Goal: Task Accomplishment & Management: Manage account settings

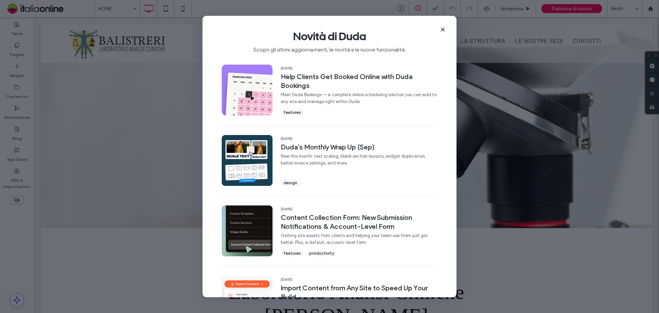
click at [444, 32] on icon at bounding box center [442, 29] width 5 height 5
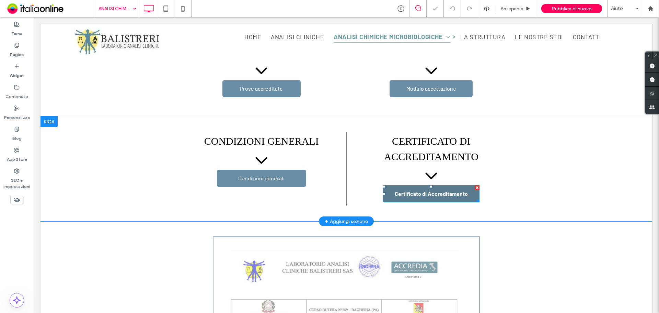
scroll to position [275, 0]
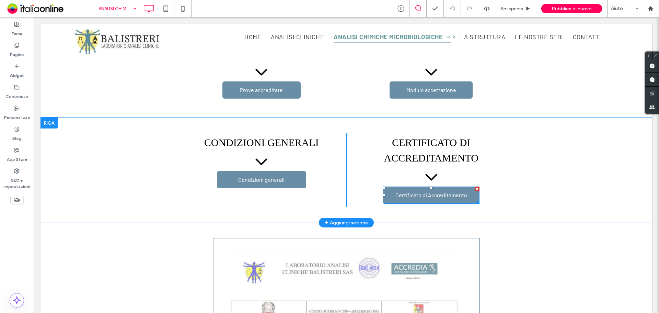
drag, startPoint x: 400, startPoint y: 198, endPoint x: 376, endPoint y: 194, distance: 24.4
click at [400, 198] on link "Certificato di Accreditamento" at bounding box center [431, 194] width 97 height 17
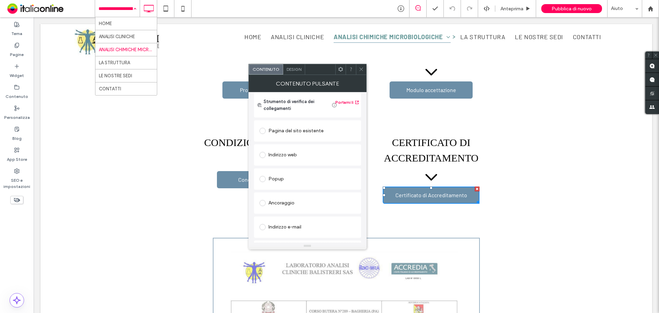
scroll to position [115, 0]
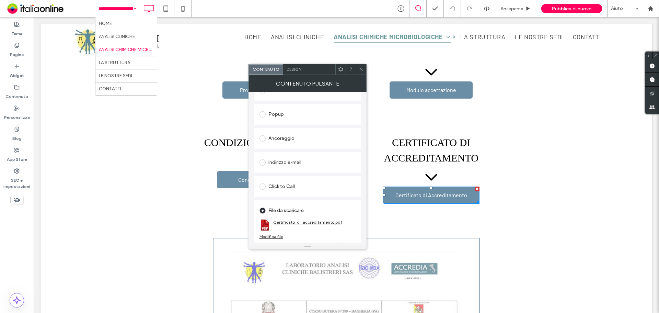
click at [321, 221] on link "Certificato_di_accreditamento.pdf" at bounding box center [307, 221] width 69 height 5
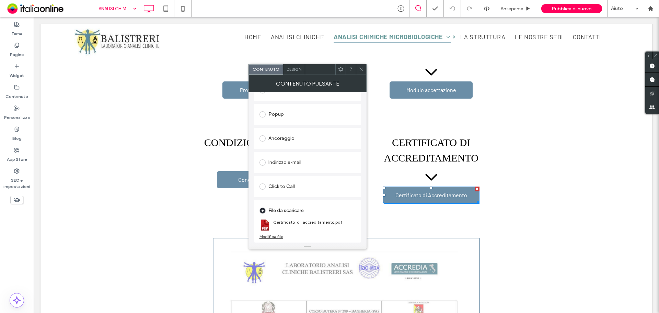
click at [278, 237] on div "Modifica file" at bounding box center [271, 236] width 24 height 5
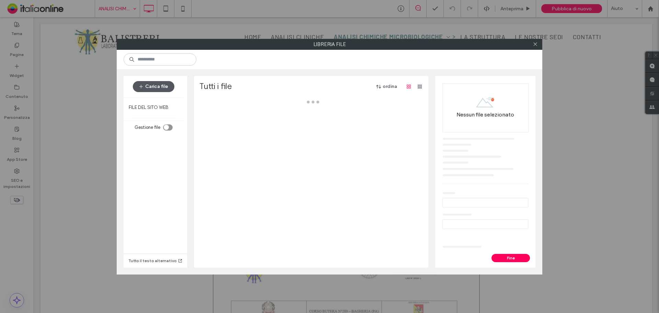
click at [160, 83] on button "Carica file" at bounding box center [154, 86] width 42 height 11
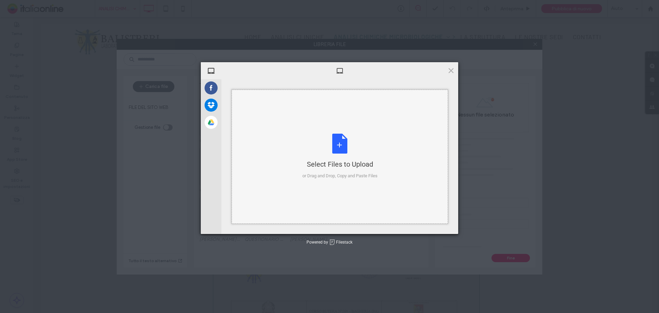
click at [336, 147] on div "Select Files to Upload or Drag and Drop, Copy and Paste Files" at bounding box center [339, 156] width 75 height 46
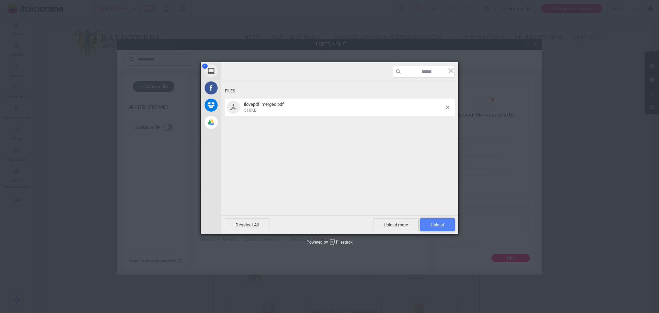
click at [421, 223] on span "Upload 1" at bounding box center [437, 224] width 35 height 13
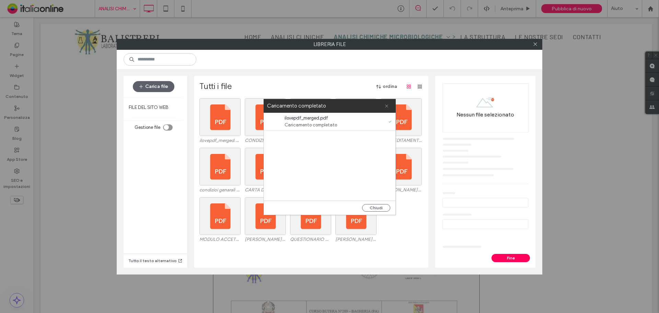
click at [386, 105] on icon at bounding box center [386, 106] width 4 height 4
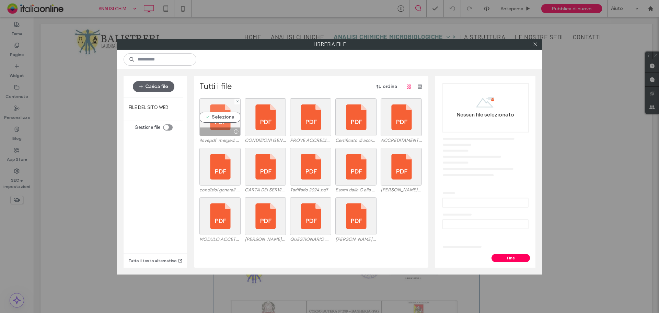
click at [228, 113] on div "Seleziona" at bounding box center [219, 117] width 41 height 38
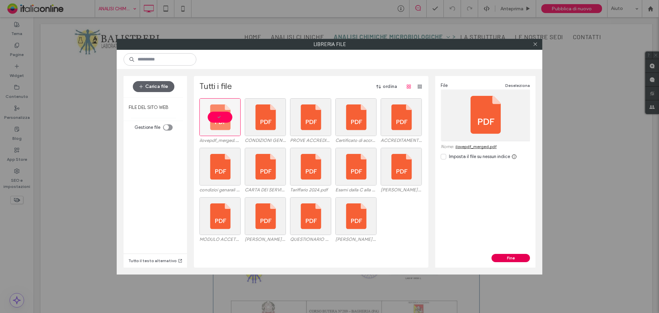
click at [517, 258] on button "Fine" at bounding box center [510, 258] width 38 height 8
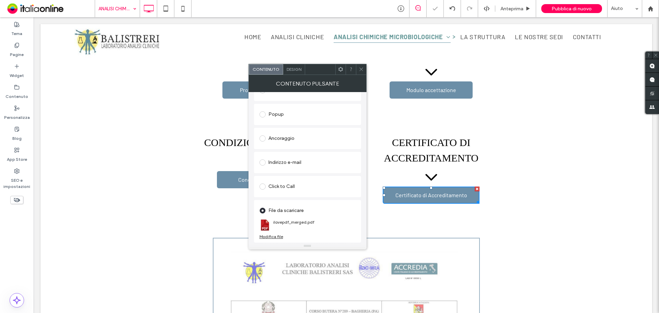
click at [358, 68] on div at bounding box center [361, 69] width 10 height 10
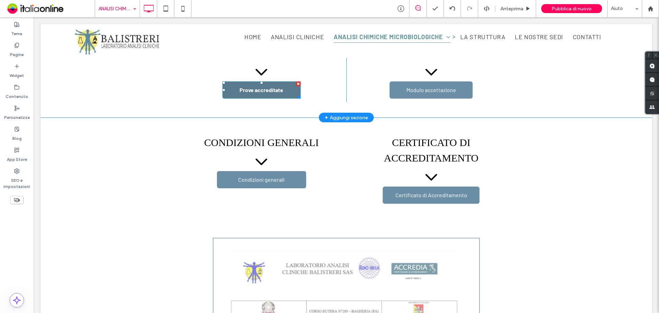
click at [287, 85] on link "Prove accreditate" at bounding box center [261, 89] width 78 height 17
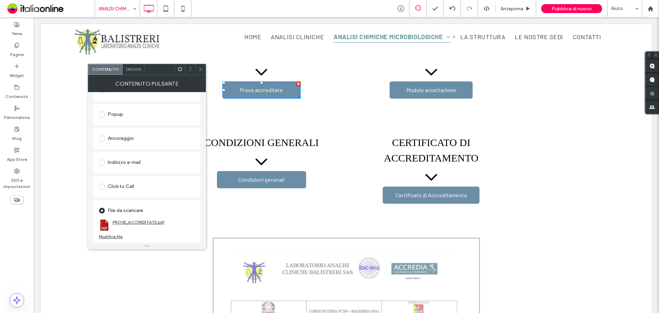
click at [144, 222] on link "PROVE_ACCREDITATE.pdf" at bounding box center [139, 221] width 52 height 5
click at [105, 238] on div "Modifica file" at bounding box center [111, 236] width 24 height 5
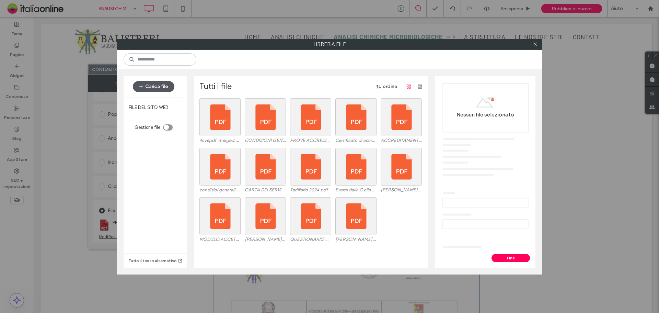
click at [149, 83] on button "Carica file" at bounding box center [154, 86] width 42 height 11
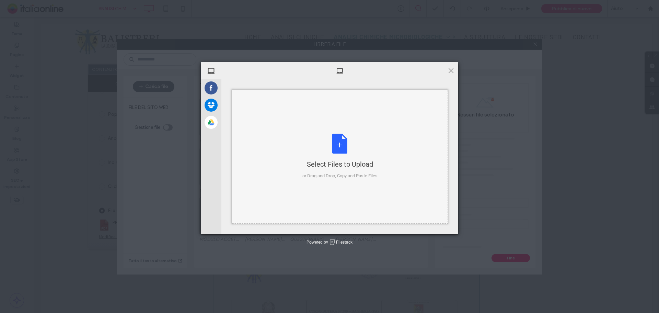
click at [337, 144] on div "Select Files to Upload or Drag and Drop, Copy and Paste Files" at bounding box center [339, 156] width 75 height 46
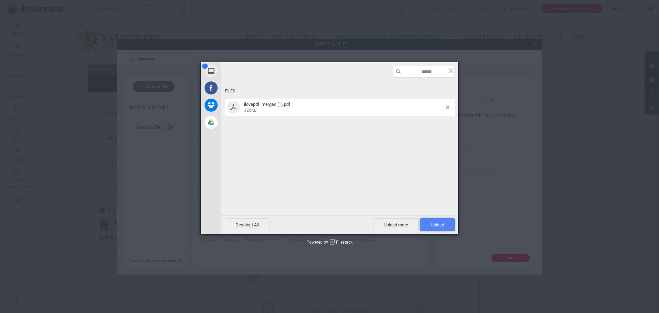
click at [433, 226] on span "Upload 1" at bounding box center [437, 224] width 13 height 5
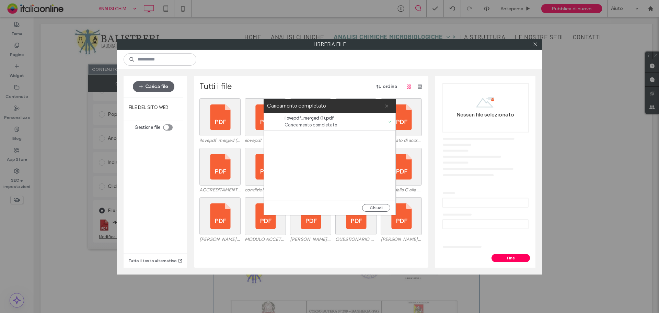
click at [385, 107] on icon at bounding box center [386, 106] width 4 height 4
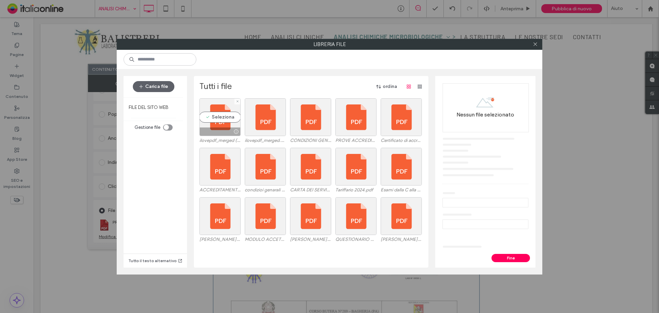
drag, startPoint x: 218, startPoint y: 113, endPoint x: 440, endPoint y: 199, distance: 237.6
click at [218, 113] on div "Seleziona" at bounding box center [219, 117] width 41 height 38
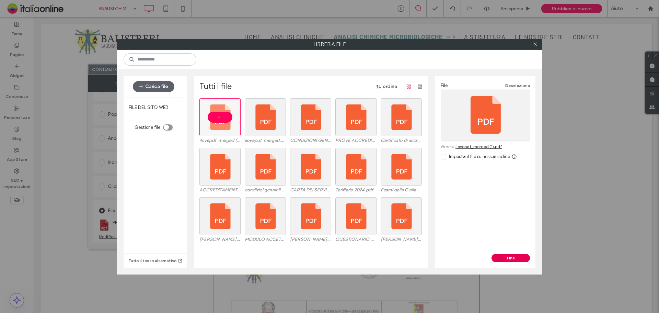
click at [513, 258] on button "Fine" at bounding box center [510, 258] width 38 height 8
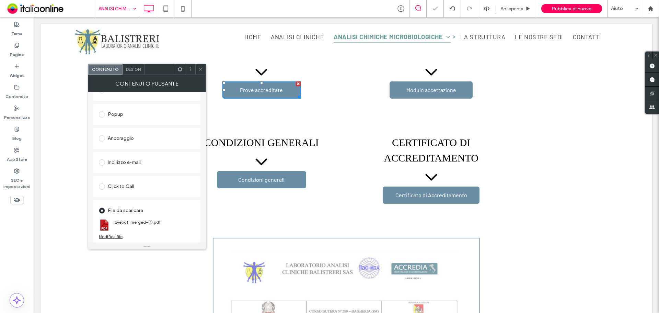
click at [203, 69] on icon at bounding box center [200, 69] width 5 height 5
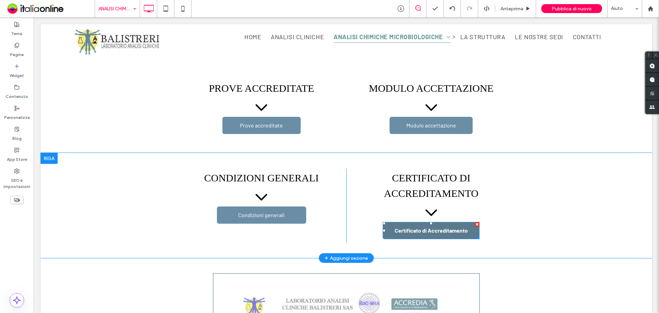
scroll to position [206, 0]
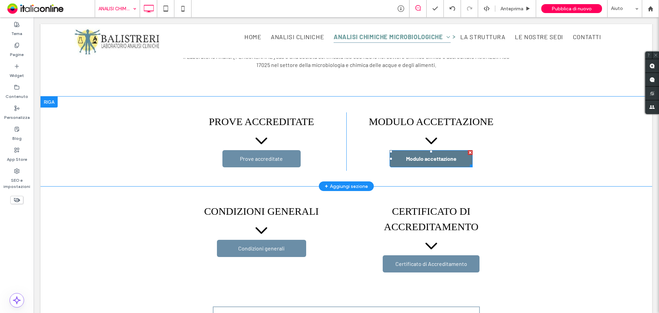
click at [448, 160] on span "Modulo accettazione" at bounding box center [431, 158] width 50 height 7
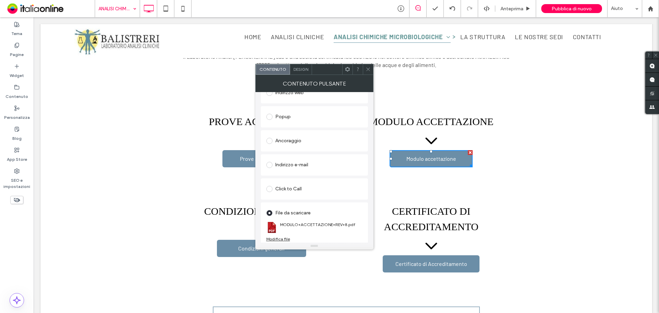
scroll to position [115, 0]
click at [334, 221] on link "MODULO+ACCETTAZIONE+REV+8.pdf" at bounding box center [317, 221] width 75 height 5
click at [368, 67] on icon at bounding box center [367, 69] width 5 height 5
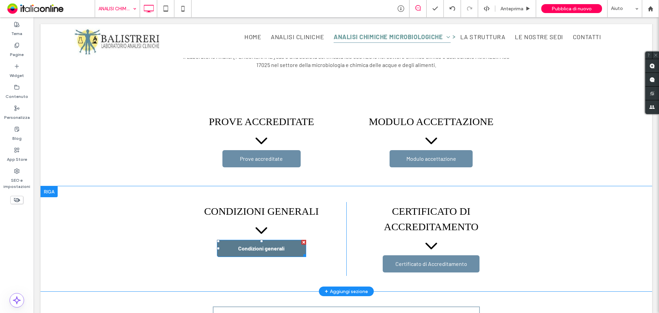
click at [274, 249] on span "Condizioni generali" at bounding box center [261, 248] width 46 height 7
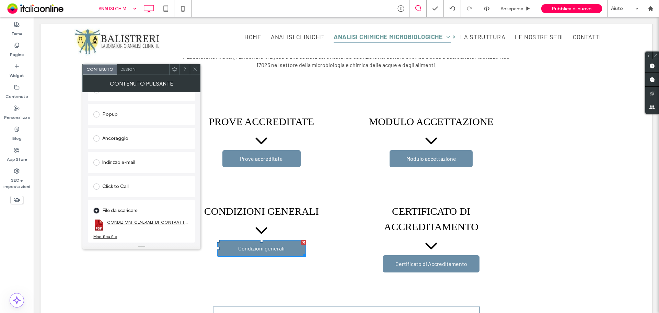
click at [134, 221] on link "CONDIZIONI_GENERALI_DI_CONTRATTO_web.pdf" at bounding box center [148, 221] width 82 height 5
drag, startPoint x: 398, startPoint y: 24, endPoint x: 573, endPoint y: 6, distance: 176.0
click at [573, 6] on span "Pubblica di nuovo" at bounding box center [571, 9] width 40 height 6
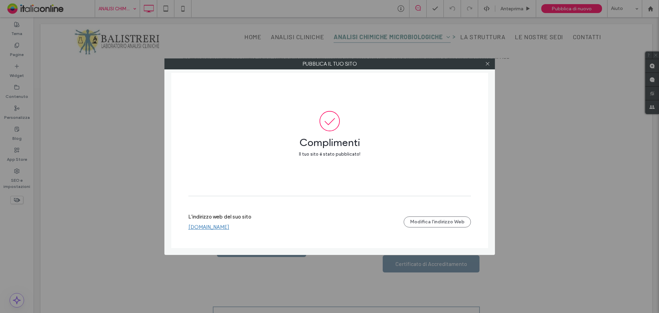
click at [206, 230] on link "www.laboratoriobalistreri.it" at bounding box center [208, 227] width 41 height 6
click at [486, 65] on icon at bounding box center [487, 63] width 5 height 5
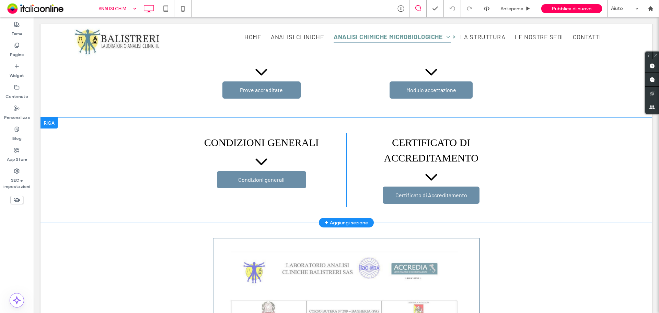
scroll to position [412, 0]
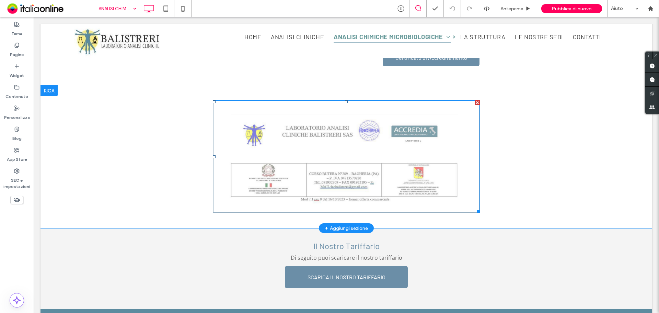
click at [429, 120] on img at bounding box center [346, 156] width 267 height 113
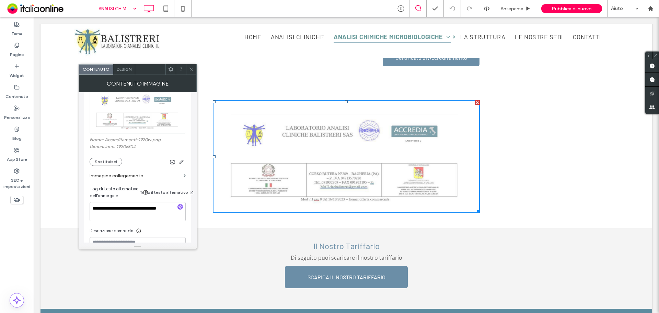
scroll to position [34, 0]
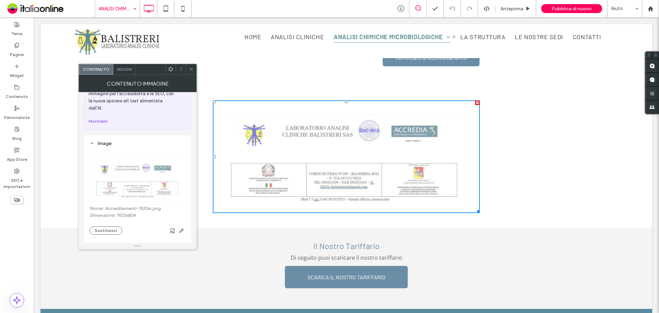
drag, startPoint x: 179, startPoint y: 62, endPoint x: 191, endPoint y: 71, distance: 15.1
click at [191, 71] on icon at bounding box center [191, 69] width 5 height 5
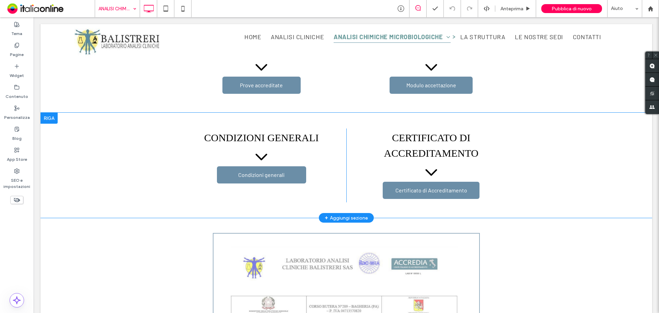
scroll to position [343, 0]
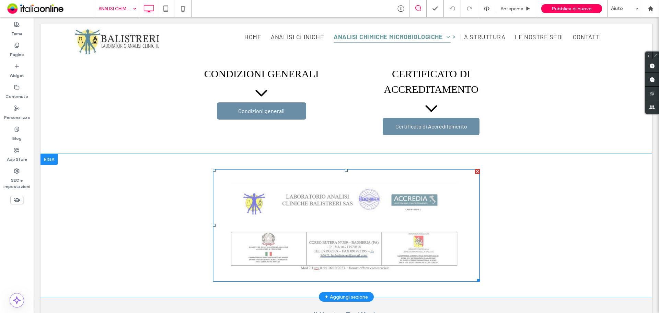
click at [414, 202] on img at bounding box center [346, 225] width 267 height 113
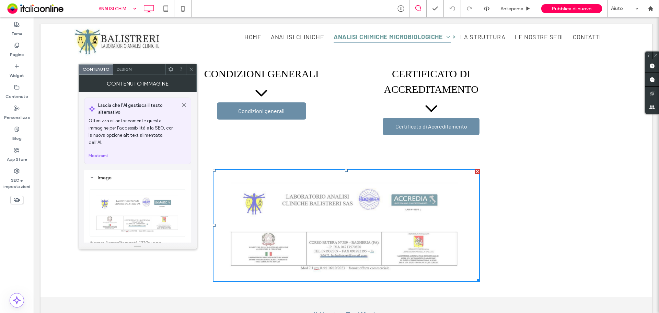
scroll to position [69, 0]
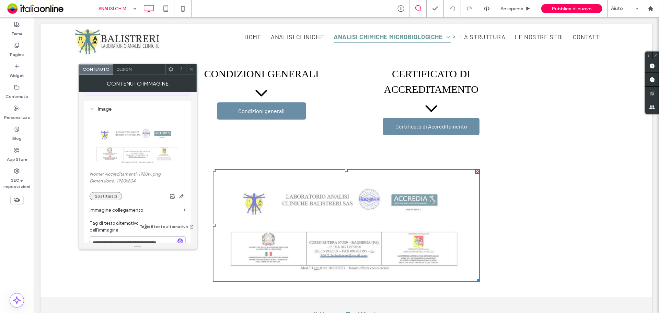
click at [113, 192] on button "Sostituisci" at bounding box center [106, 196] width 33 height 8
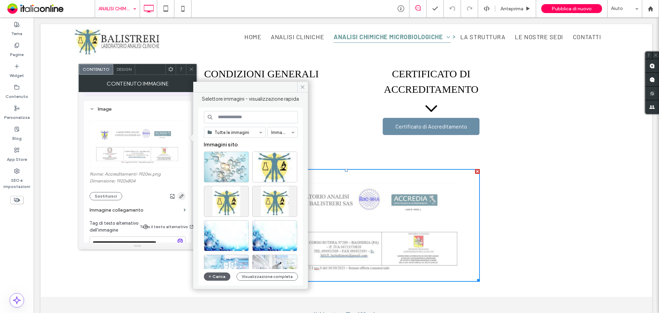
click at [182, 193] on icon "button" at bounding box center [181, 195] width 5 height 5
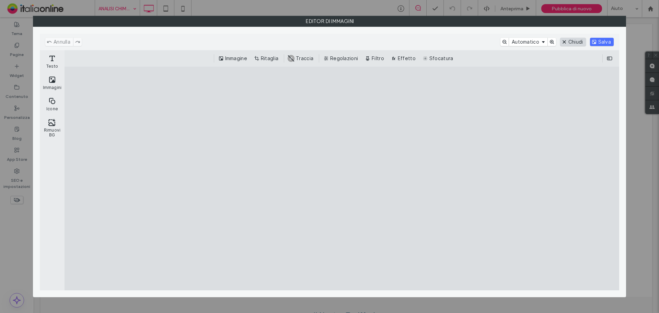
drag, startPoint x: 565, startPoint y: 43, endPoint x: 515, endPoint y: 77, distance: 61.0
click at [565, 43] on button "Chiudi" at bounding box center [573, 42] width 26 height 8
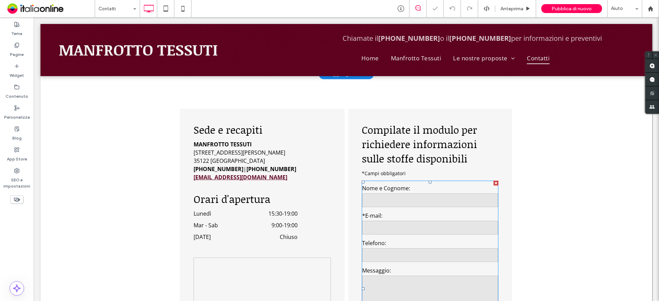
scroll to position [240, 0]
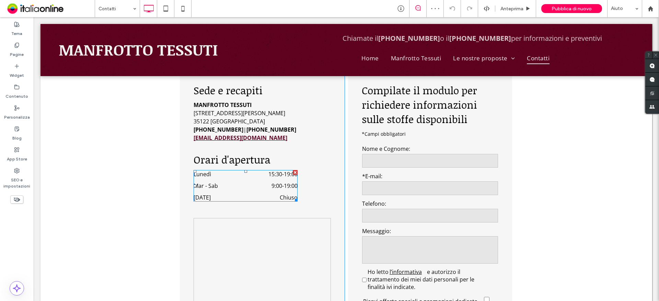
click at [223, 194] on dt "[DATE]" at bounding box center [215, 198] width 42 height 8
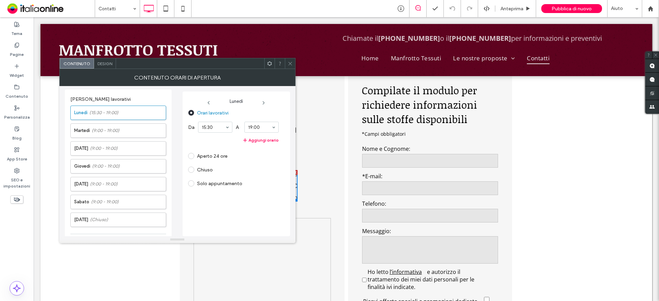
click at [290, 65] on icon at bounding box center [290, 63] width 5 height 5
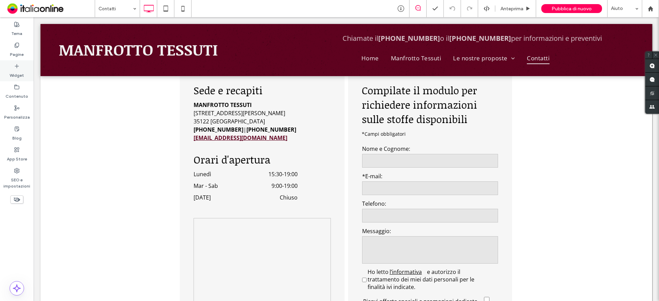
drag, startPoint x: 19, startPoint y: 74, endPoint x: 15, endPoint y: 72, distance: 4.6
click at [19, 74] on label "Widget" at bounding box center [17, 74] width 14 height 10
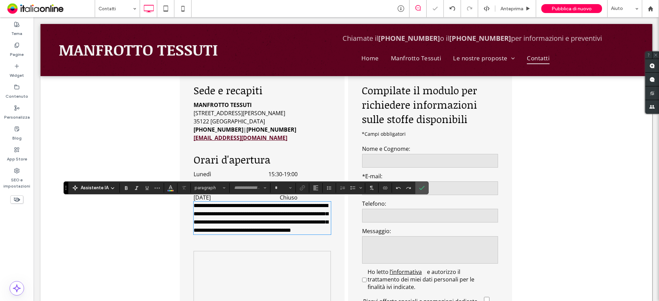
type input "*********"
type input "**"
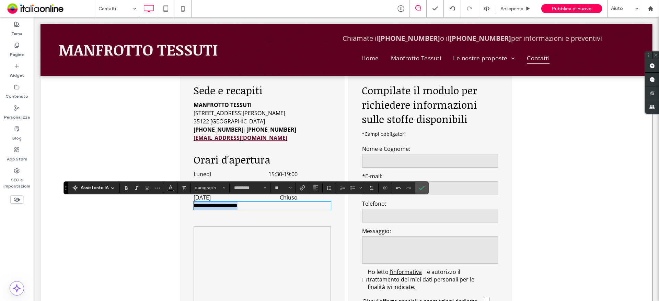
drag, startPoint x: 282, startPoint y: 203, endPoint x: 283, endPoint y: 208, distance: 5.4
click at [194, 207] on p "**********" at bounding box center [262, 206] width 137 height 8
drag, startPoint x: 313, startPoint y: 187, endPoint x: 349, endPoint y: 194, distance: 36.7
click at [313, 187] on use "Allineamento" at bounding box center [315, 188] width 5 height 5
click at [320, 154] on use "ui.textEditor.alignment.center" at bounding box center [320, 156] width 5 height 5
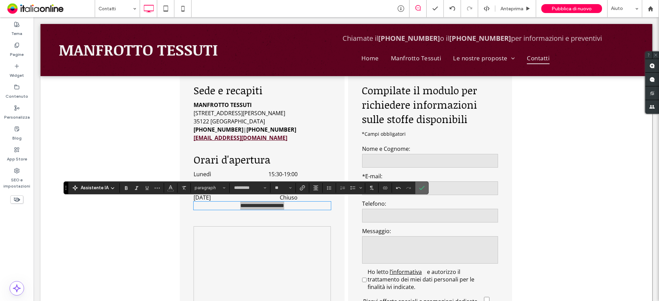
click at [423, 185] on icon "Conferma" at bounding box center [421, 187] width 5 height 5
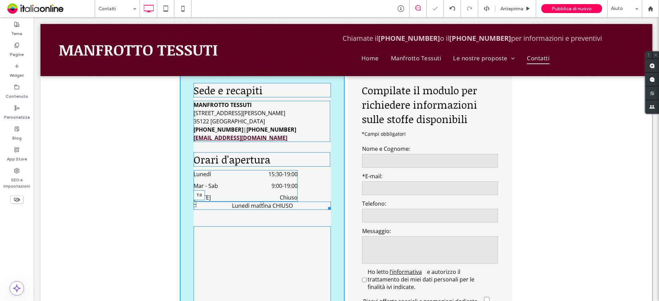
drag, startPoint x: 259, startPoint y: 201, endPoint x: 261, endPoint y: 207, distance: 6.3
click at [261, 207] on div "Lunedì mattina CHIUSO T:0" at bounding box center [262, 206] width 137 height 8
drag, startPoint x: 259, startPoint y: 201, endPoint x: 260, endPoint y: 205, distance: 3.8
click at [260, 205] on div "Lunedì mattina CHIUSO T:0" at bounding box center [262, 206] width 137 height 8
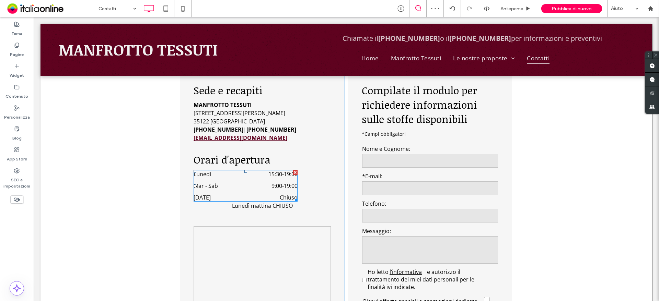
click at [203, 188] on div "Mar - Sab 9:00 - 19:00" at bounding box center [246, 188] width 104 height 12
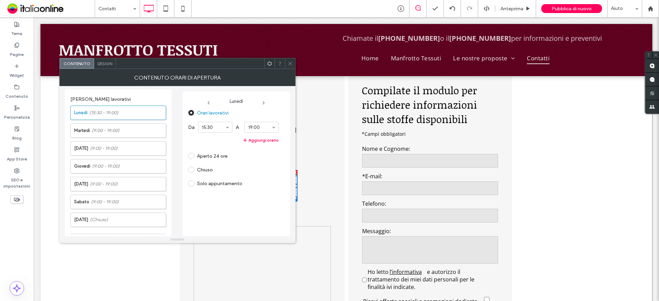
drag, startPoint x: 290, startPoint y: 61, endPoint x: 279, endPoint y: 101, distance: 40.6
click at [289, 62] on icon at bounding box center [290, 63] width 5 height 5
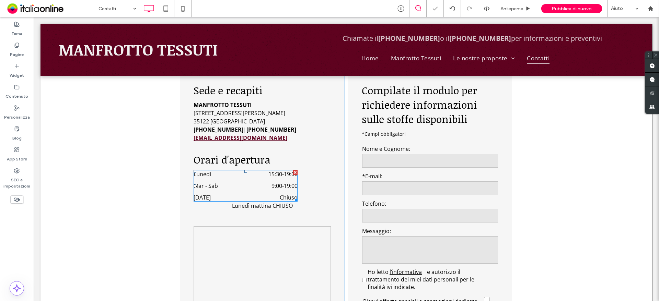
drag, startPoint x: 269, startPoint y: 194, endPoint x: 235, endPoint y: 177, distance: 37.8
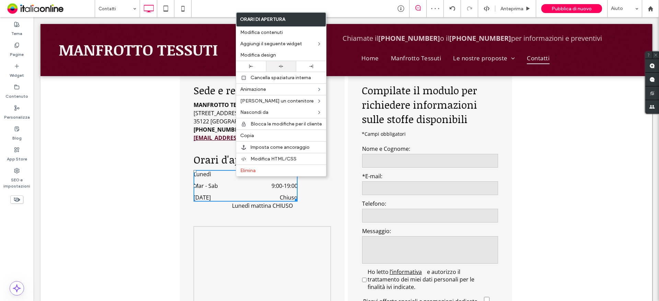
click at [282, 63] on div at bounding box center [281, 66] width 30 height 11
click at [211, 160] on h2 "Orari d'apertura" at bounding box center [262, 159] width 137 height 14
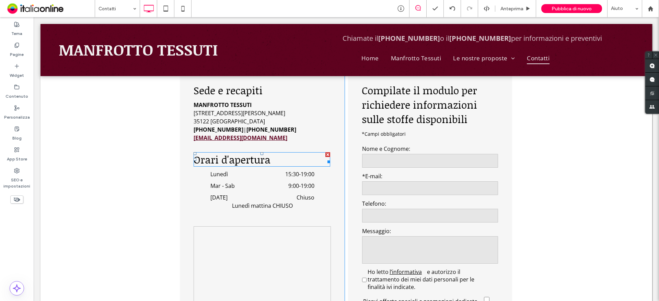
click at [211, 160] on h2 "Orari d'apertura" at bounding box center [262, 159] width 137 height 14
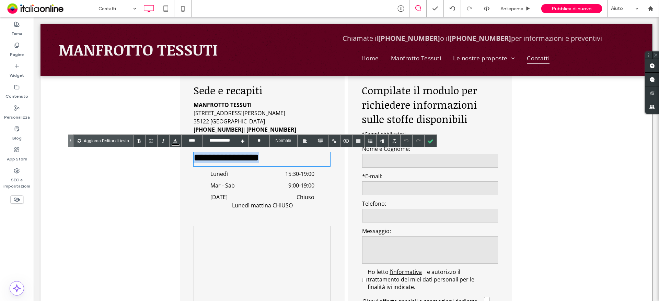
drag, startPoint x: 303, startPoint y: 162, endPoint x: 185, endPoint y: 168, distance: 117.5
click at [183, 169] on div "**********" at bounding box center [262, 225] width 165 height 312
click at [304, 141] on div at bounding box center [305, 141] width 4 height 4
click at [307, 179] on div at bounding box center [305, 179] width 15 height 13
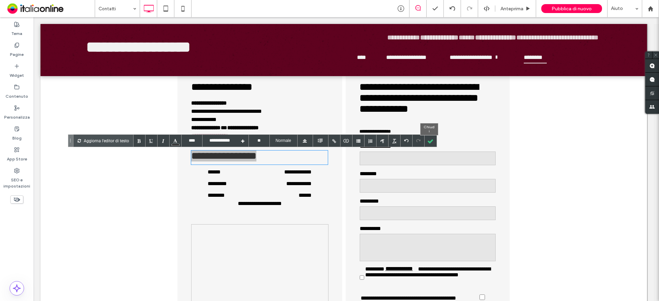
drag, startPoint x: 430, startPoint y: 140, endPoint x: 350, endPoint y: 151, distance: 80.4
click at [430, 140] on div at bounding box center [430, 141] width 12 height 12
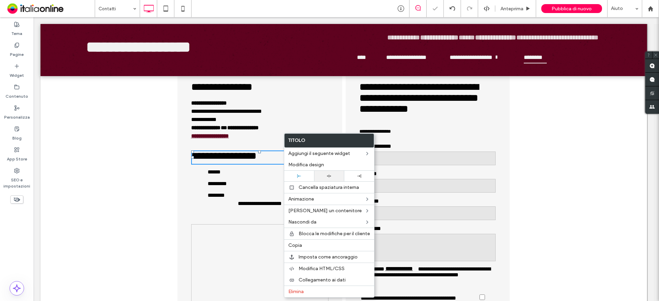
click at [332, 173] on div at bounding box center [329, 176] width 30 height 11
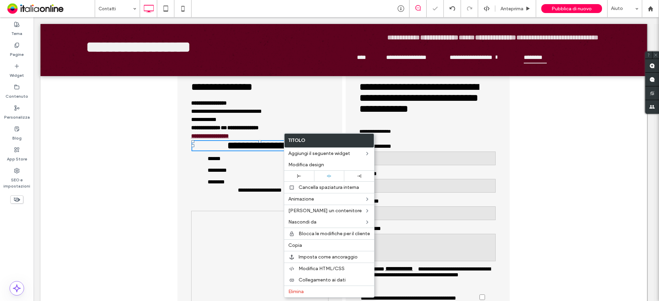
click at [575, 158] on div "**********" at bounding box center [343, 225] width 606 height 382
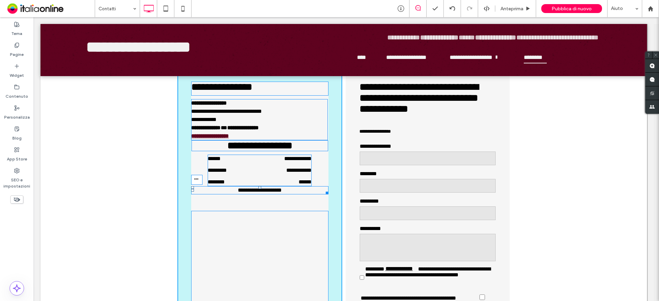
drag, startPoint x: 259, startPoint y: 189, endPoint x: 259, endPoint y: 195, distance: 5.9
click at [259, 195] on div "**********" at bounding box center [259, 190] width 137 height 8
drag, startPoint x: 260, startPoint y: 141, endPoint x: 261, endPoint y: 149, distance: 8.3
click at [261, 149] on h2 "**********" at bounding box center [259, 145] width 137 height 11
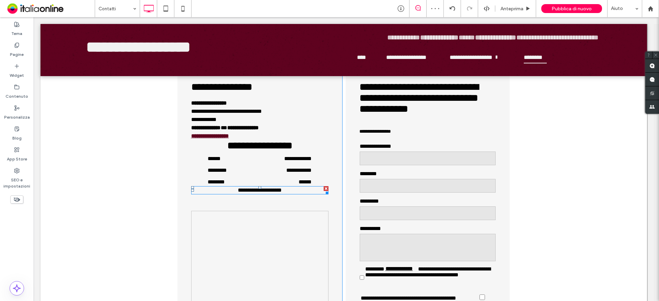
click at [228, 194] on p "**********" at bounding box center [259, 190] width 137 height 8
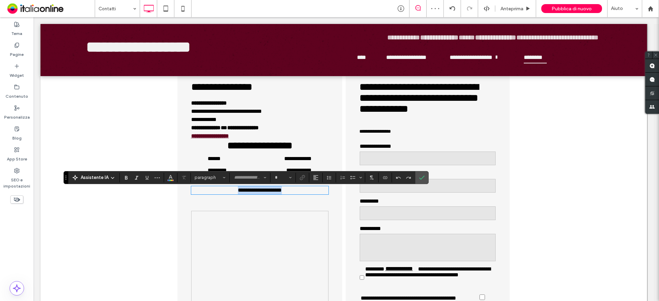
type input "*********"
type input "**"
click at [228, 194] on p "**********" at bounding box center [259, 190] width 137 height 8
drag, startPoint x: 386, startPoint y: 158, endPoint x: 422, endPoint y: 174, distance: 39.2
click at [422, 174] on span "Conferma" at bounding box center [421, 178] width 5 height 12
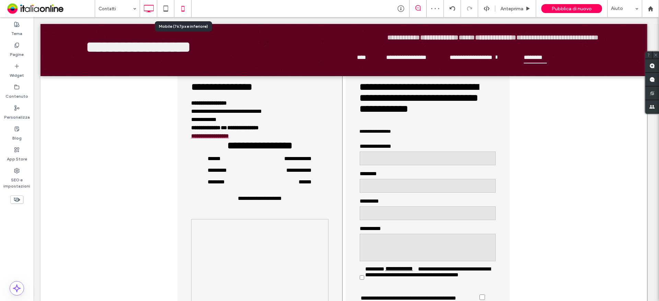
click at [183, 9] on icon at bounding box center [183, 9] width 14 height 14
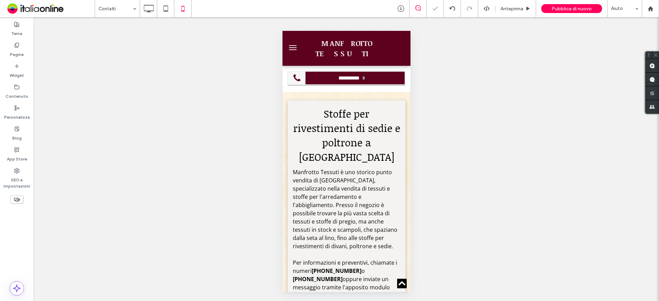
scroll to position [206, 0]
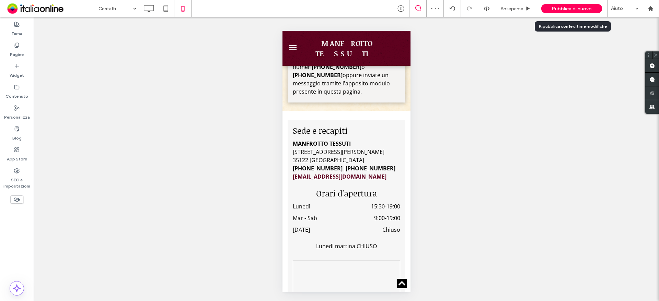
click at [575, 8] on span "Pubblica di nuovo" at bounding box center [571, 9] width 40 height 6
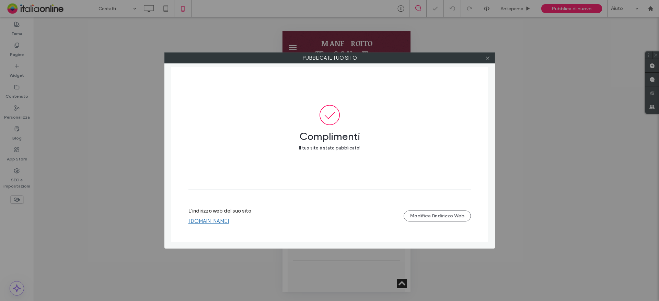
click at [224, 223] on link "[DOMAIN_NAME]" at bounding box center [208, 221] width 41 height 6
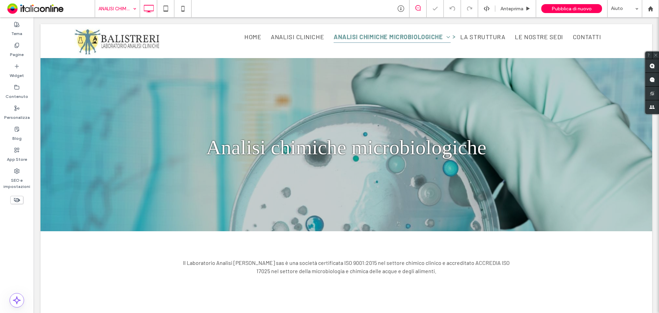
scroll to position [412, 0]
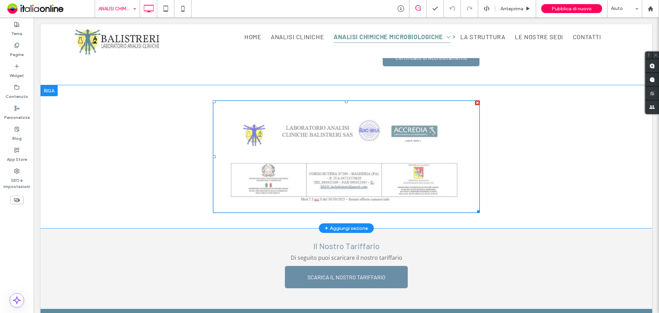
click at [361, 167] on img at bounding box center [346, 156] width 267 height 113
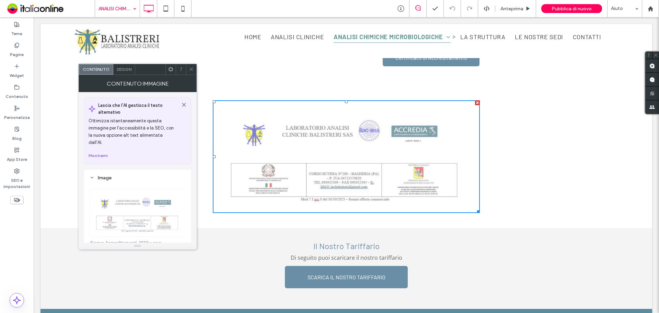
click at [191, 73] on span at bounding box center [191, 69] width 5 height 10
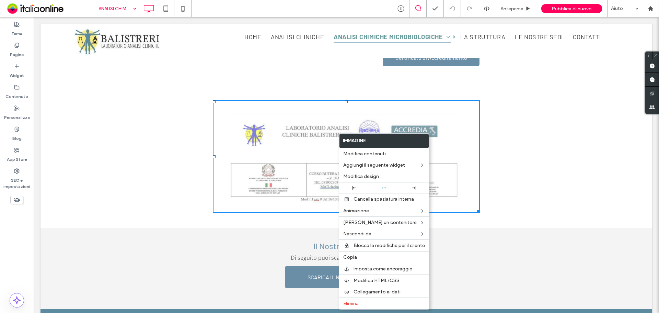
click at [298, 159] on img at bounding box center [346, 156] width 267 height 113
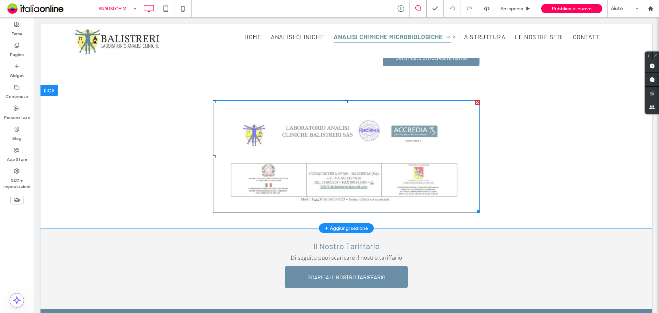
click at [298, 159] on img at bounding box center [346, 156] width 267 height 113
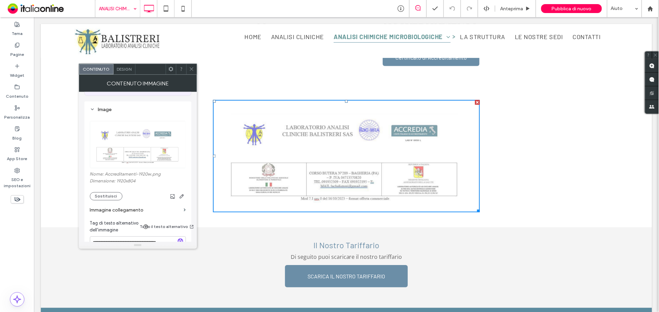
scroll to position [69, 0]
click at [146, 131] on img at bounding box center [138, 143] width 97 height 47
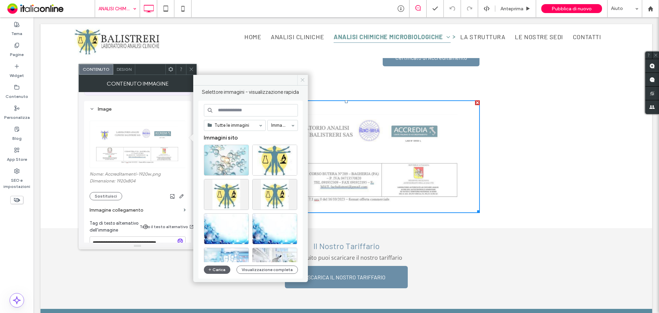
click at [303, 78] on span at bounding box center [302, 80] width 11 height 10
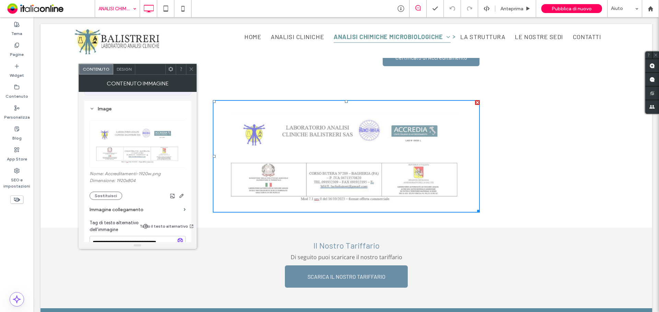
click at [189, 69] on icon at bounding box center [191, 69] width 5 height 5
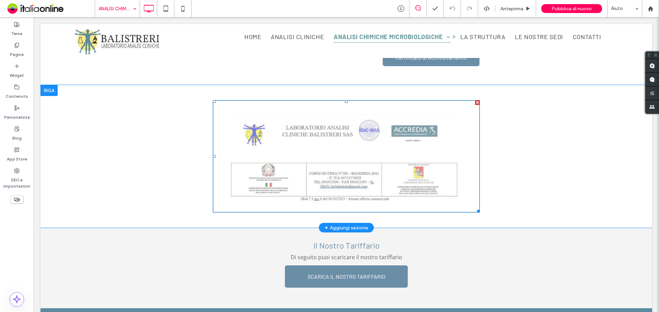
click at [355, 190] on img at bounding box center [346, 156] width 267 height 113
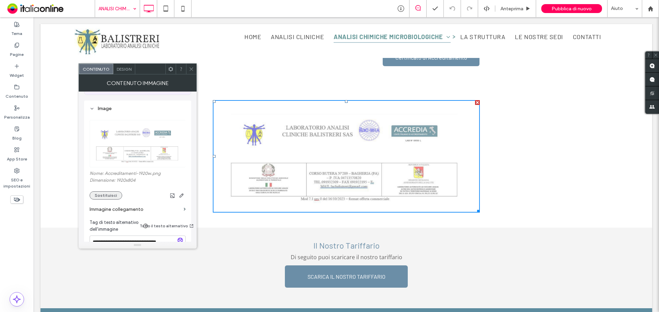
click at [110, 191] on button "Sostituisci" at bounding box center [106, 195] width 33 height 8
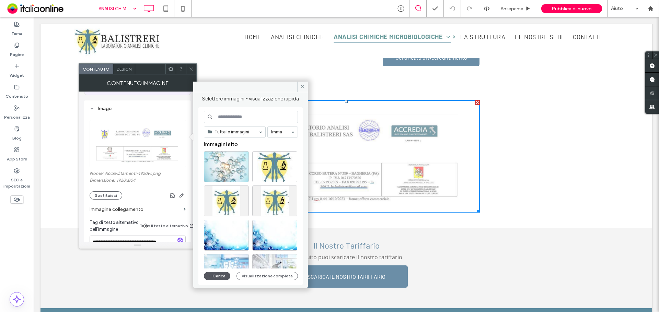
click at [213, 274] on button "Carica" at bounding box center [217, 276] width 27 height 8
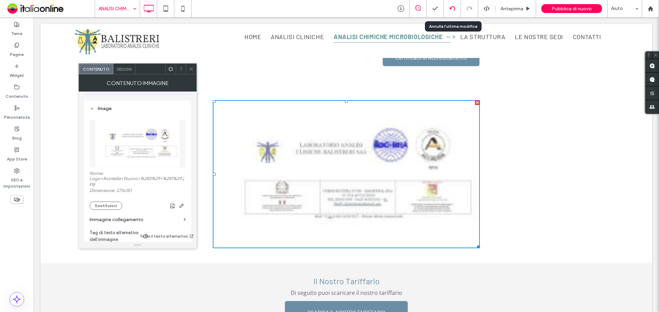
click at [450, 12] on div at bounding box center [452, 8] width 17 height 17
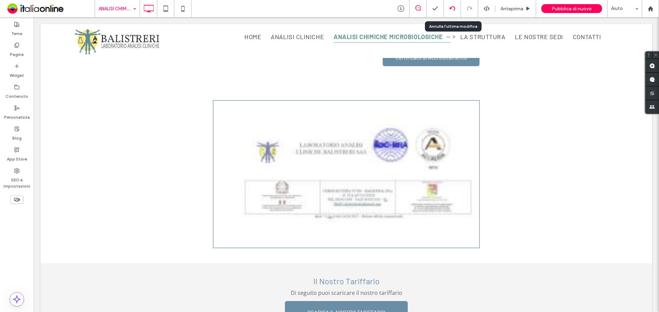
click at [451, 7] on icon at bounding box center [452, 8] width 5 height 5
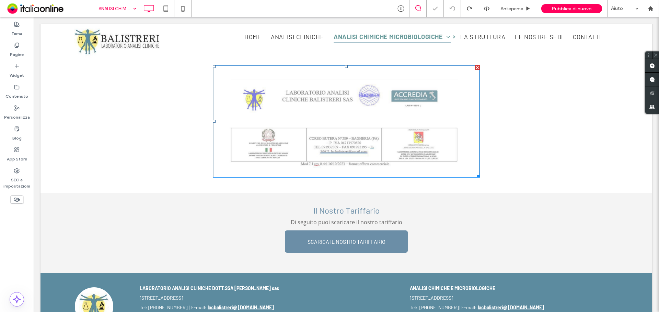
scroll to position [389, 0]
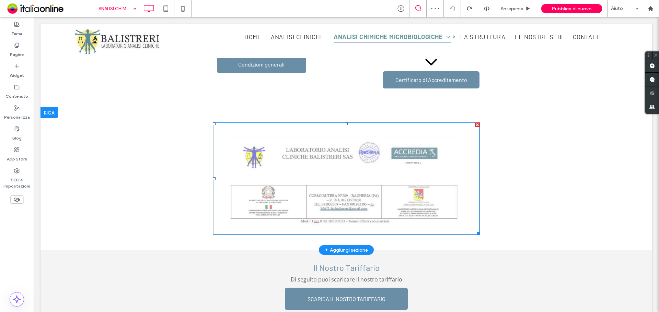
click at [444, 190] on img at bounding box center [346, 179] width 267 height 113
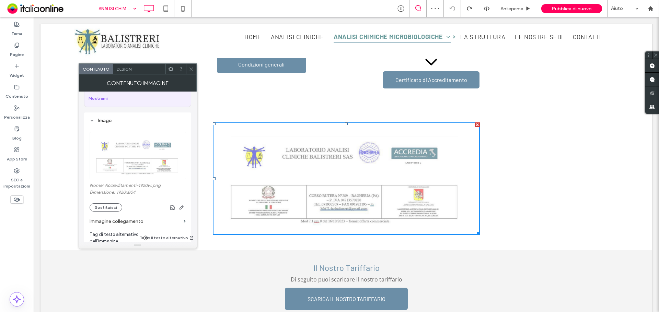
scroll to position [69, 0]
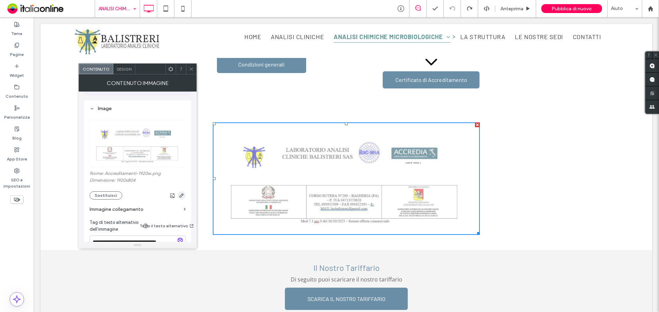
click at [179, 194] on use "button" at bounding box center [181, 196] width 4 height 4
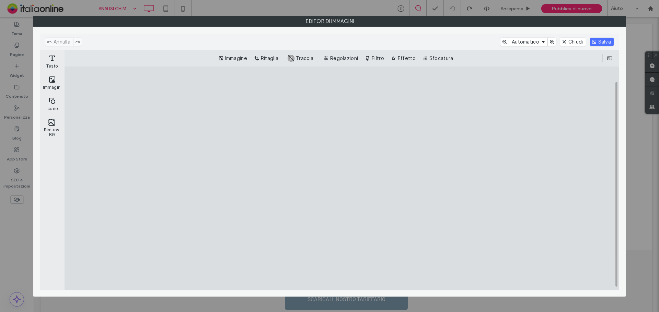
click at [342, 178] on cesdk-canvas "Editor / piattaforma / website builder canvas" at bounding box center [342, 178] width 0 height 0
click at [232, 59] on button "Immagine" at bounding box center [233, 58] width 33 height 8
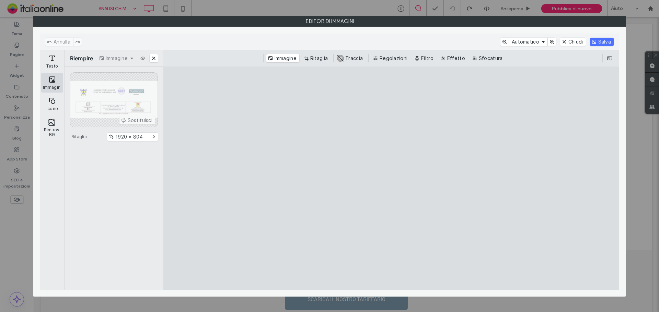
click at [54, 83] on button "Immagini" at bounding box center [52, 83] width 22 height 20
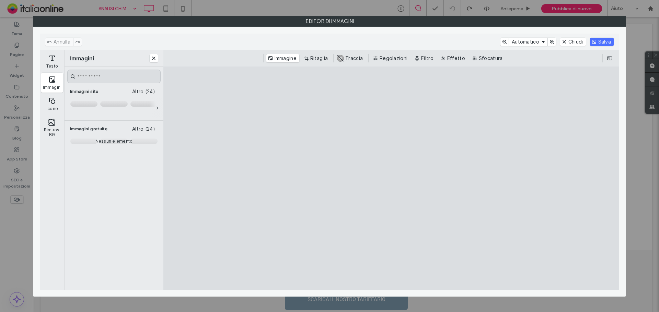
click at [90, 92] on h3 "Immagini sito" at bounding box center [99, 91] width 58 height 5
drag, startPoint x: 100, startPoint y: 126, endPoint x: 101, endPoint y: 130, distance: 3.8
click at [101, 126] on h3 "Immagini gratuite" at bounding box center [99, 128] width 58 height 5
drag, startPoint x: 95, startPoint y: 136, endPoint x: 61, endPoint y: 136, distance: 34.0
click at [86, 138] on div "Nessun elemento" at bounding box center [114, 141] width 98 height 11
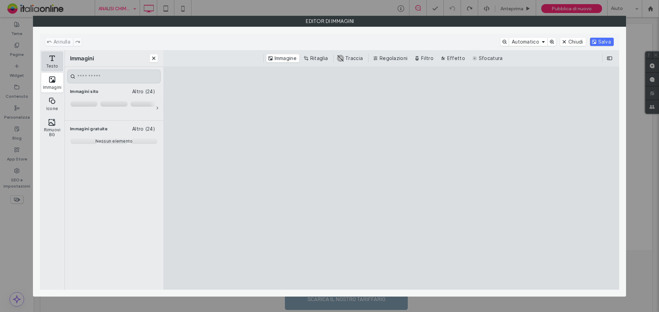
click at [56, 68] on button "Testo" at bounding box center [52, 61] width 22 height 20
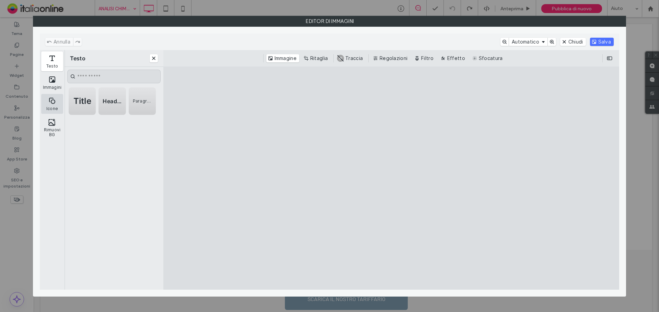
click at [51, 100] on button "Icone" at bounding box center [52, 104] width 22 height 20
drag, startPoint x: 55, startPoint y: 123, endPoint x: 57, endPoint y: 95, distance: 27.9
click at [55, 123] on button "Rimuovi BG" at bounding box center [52, 127] width 22 height 25
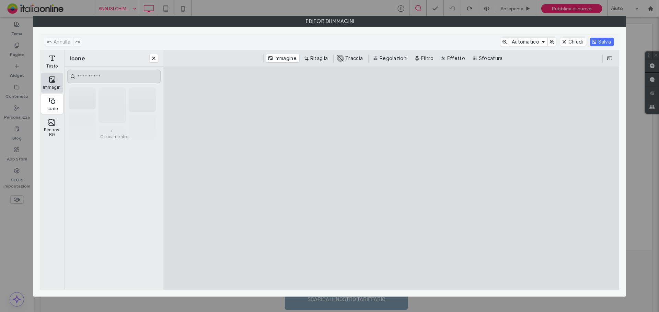
click at [58, 85] on button "Immagini" at bounding box center [52, 83] width 22 height 20
click at [110, 97] on div "Immagini sito Altro (24)" at bounding box center [114, 103] width 99 height 30
click at [112, 83] on div "Immagini sito Altro (24) Immagini gratuite Altro (24) Nessun elemento" at bounding box center [114, 186] width 99 height 207
click at [113, 79] on input "Dopo Cristo. Sdraietta" at bounding box center [113, 77] width 93 height 14
click at [157, 105] on icon "Dopo Cristo. Sdraietta" at bounding box center [156, 107] width 5 height 5
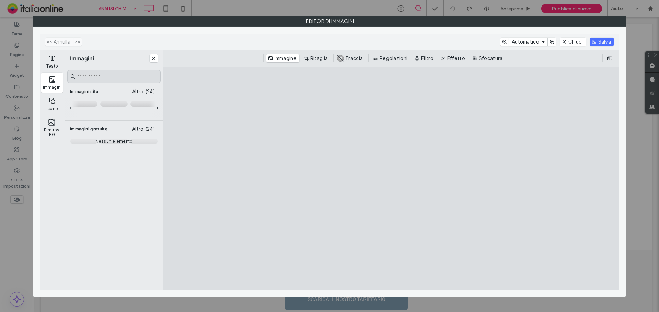
click at [157, 108] on icon "Dopo Cristo. Sdraietta" at bounding box center [156, 107] width 5 height 5
click at [150, 60] on button "Chiudi" at bounding box center [154, 58] width 8 height 8
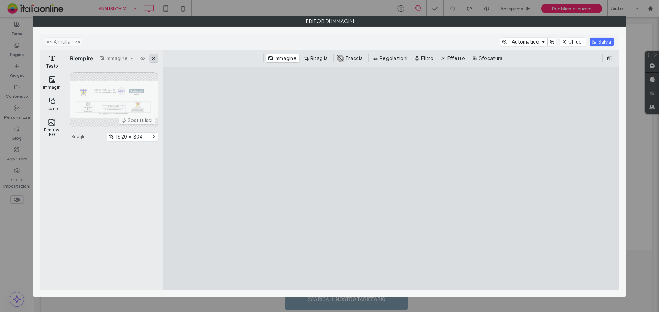
click at [154, 59] on button "Chiudi" at bounding box center [154, 58] width 8 height 8
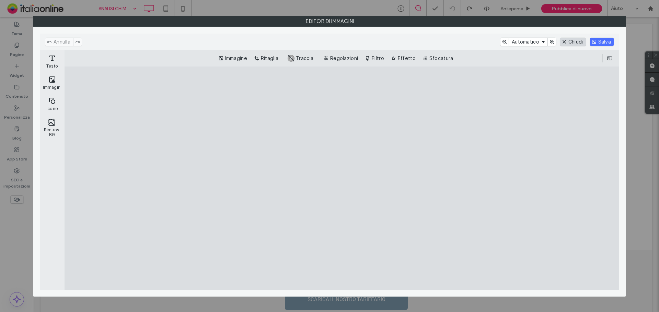
click at [568, 39] on button "Chiudi" at bounding box center [573, 42] width 26 height 8
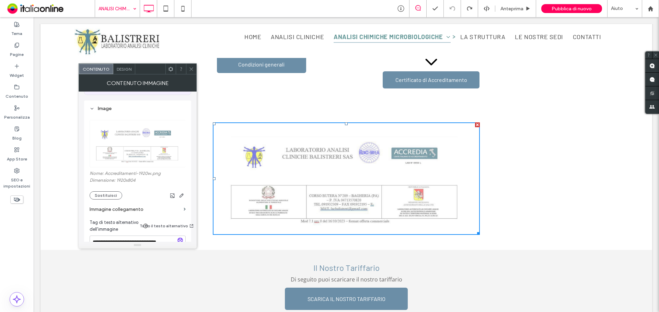
click at [189, 70] on icon at bounding box center [191, 69] width 5 height 5
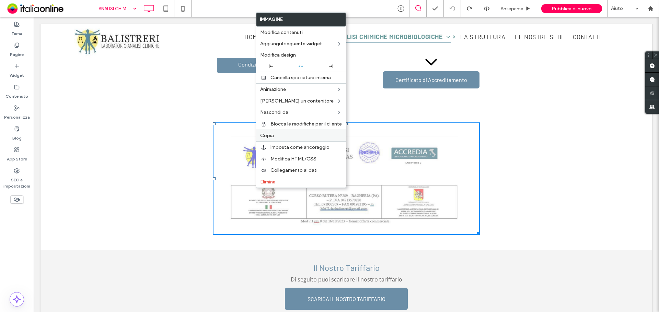
click at [275, 138] on label "Copia" at bounding box center [301, 136] width 82 height 6
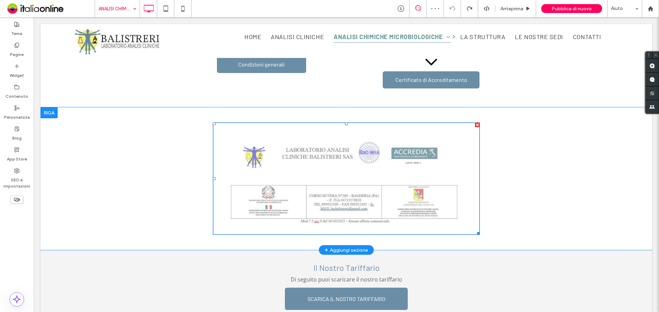
click at [269, 181] on img at bounding box center [346, 179] width 267 height 113
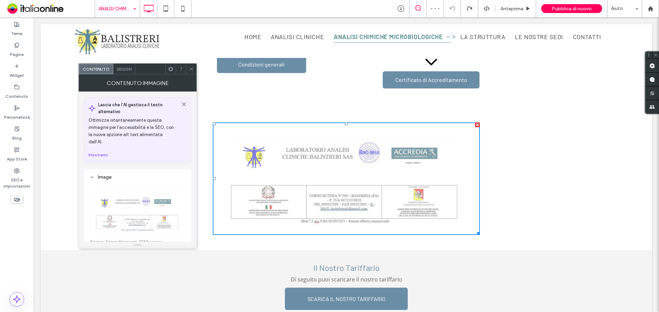
scroll to position [34, 0]
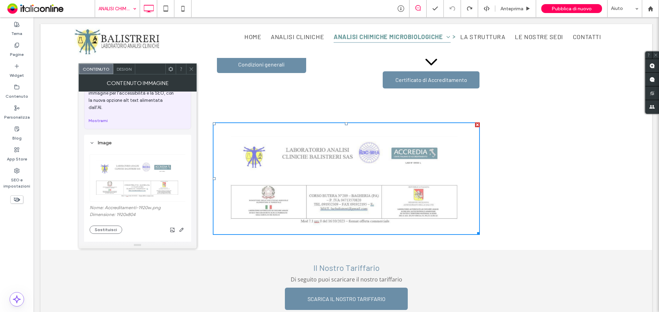
click at [150, 179] on img at bounding box center [138, 177] width 97 height 47
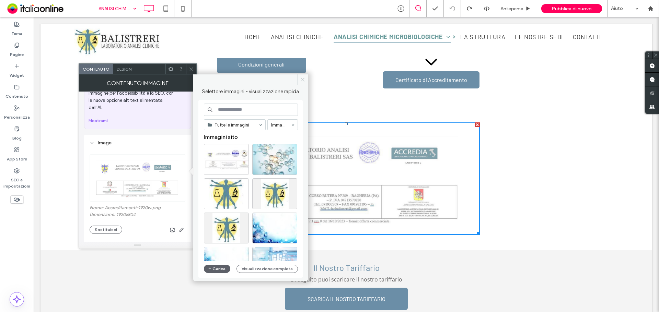
drag, startPoint x: 150, startPoint y: 179, endPoint x: 304, endPoint y: 78, distance: 184.3
click at [304, 78] on icon at bounding box center [302, 79] width 5 height 5
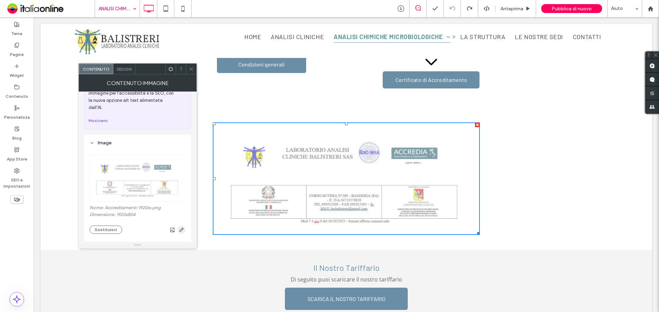
click at [181, 226] on span "button" at bounding box center [181, 230] width 8 height 8
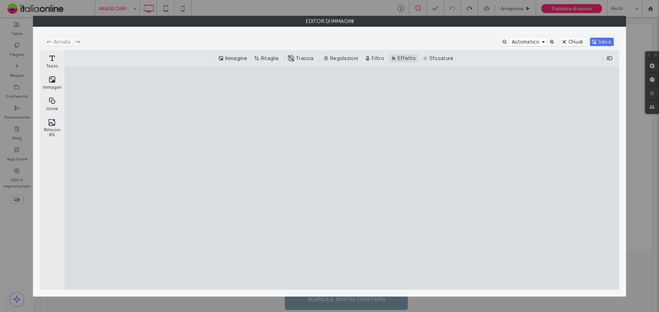
click at [401, 59] on button "Effetto" at bounding box center [403, 58] width 29 height 8
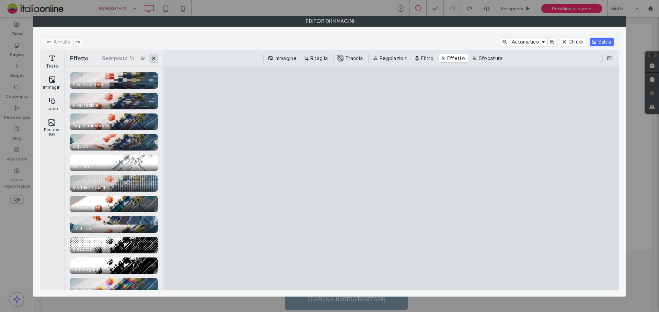
click at [155, 57] on button "Chiudi" at bounding box center [154, 58] width 8 height 8
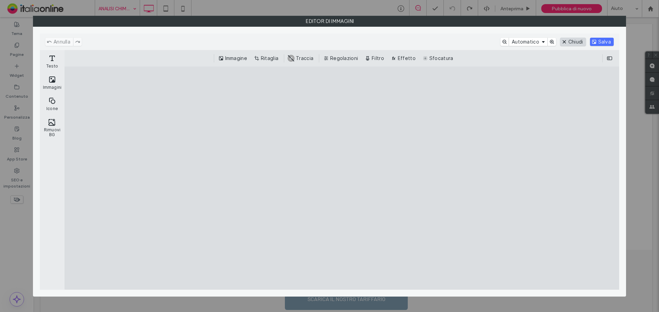
drag, startPoint x: 572, startPoint y: 42, endPoint x: 571, endPoint y: 53, distance: 11.3
click at [572, 42] on button "Chiudi" at bounding box center [573, 42] width 26 height 8
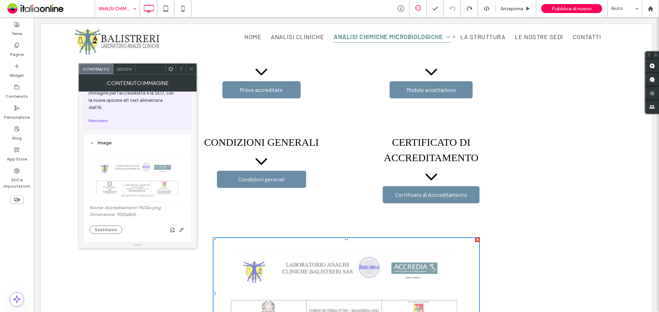
scroll to position [377, 0]
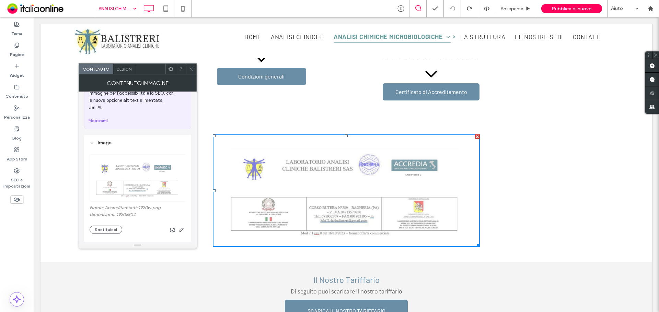
click at [297, 219] on img at bounding box center [346, 191] width 267 height 113
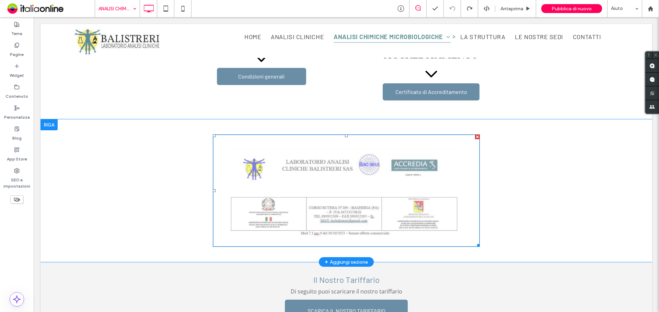
click at [356, 193] on img at bounding box center [346, 191] width 267 height 113
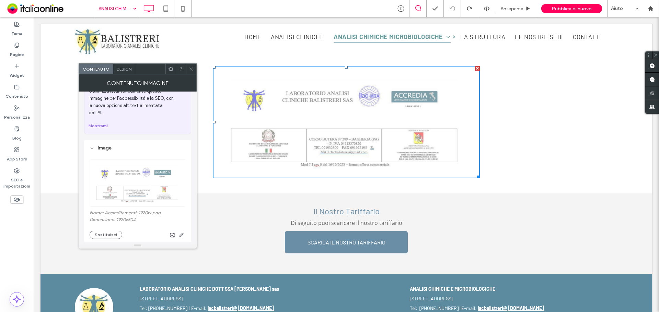
scroll to position [69, 0]
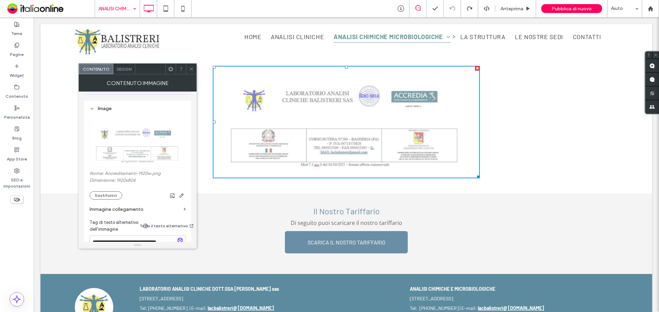
click at [190, 70] on icon at bounding box center [191, 69] width 5 height 5
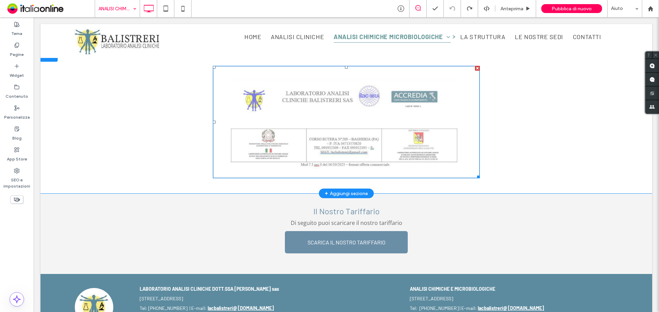
click at [331, 130] on img at bounding box center [346, 122] width 267 height 113
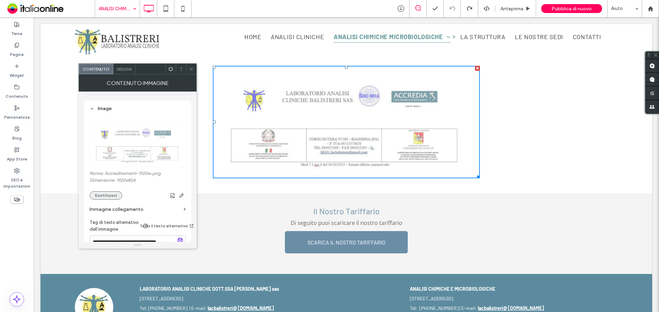
click at [110, 191] on button "Sostituisci" at bounding box center [106, 195] width 33 height 8
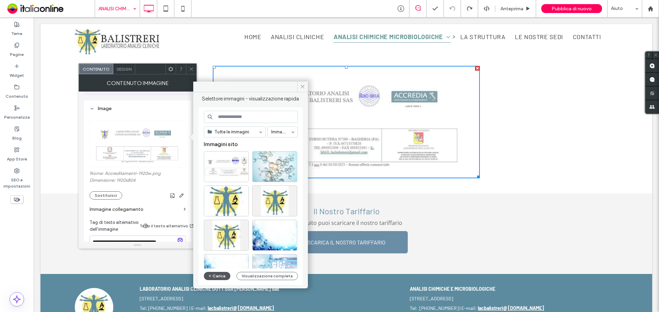
click at [213, 275] on button "Carica" at bounding box center [217, 276] width 27 height 8
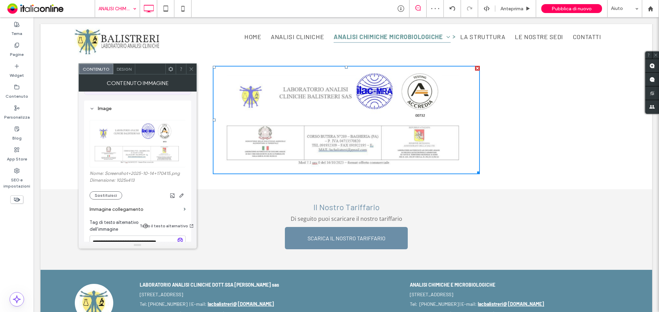
click at [192, 72] on span at bounding box center [191, 69] width 5 height 10
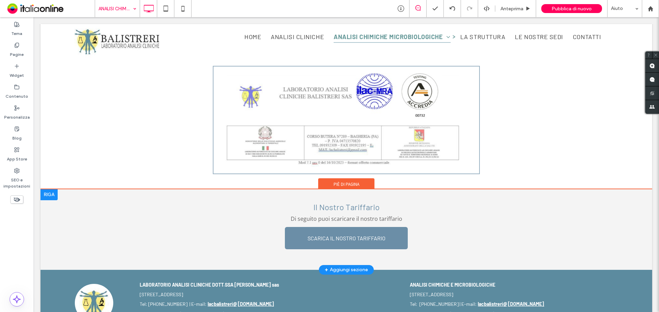
scroll to position [377, 0]
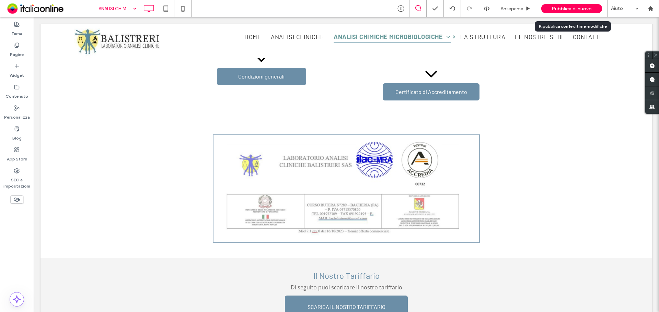
drag, startPoint x: 559, startPoint y: 9, endPoint x: 562, endPoint y: 13, distance: 4.9
click at [559, 9] on span "Pubblica di nuovo" at bounding box center [571, 9] width 40 height 6
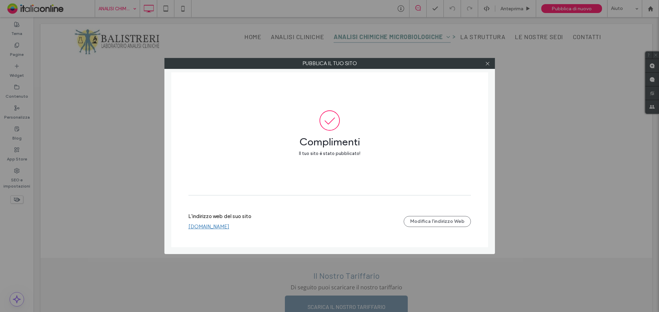
click at [229, 226] on link "www.laboratoriobalistreri.it" at bounding box center [208, 227] width 41 height 6
